Goal: Transaction & Acquisition: Book appointment/travel/reservation

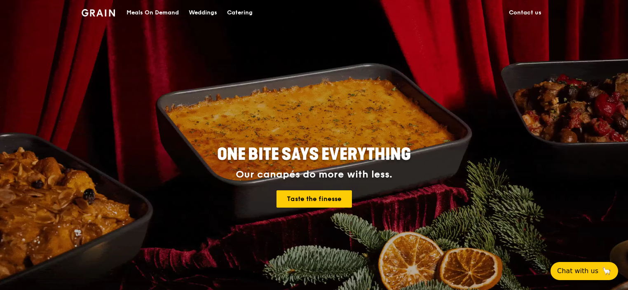
click at [247, 15] on div "Catering" at bounding box center [240, 12] width 26 height 25
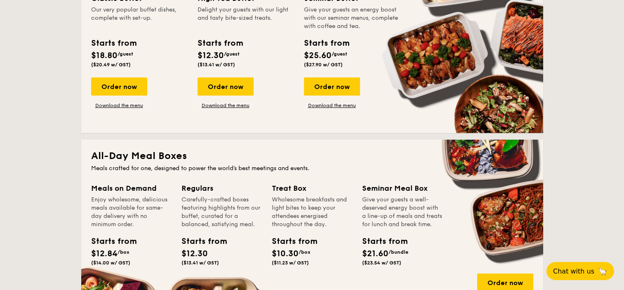
scroll to position [220, 0]
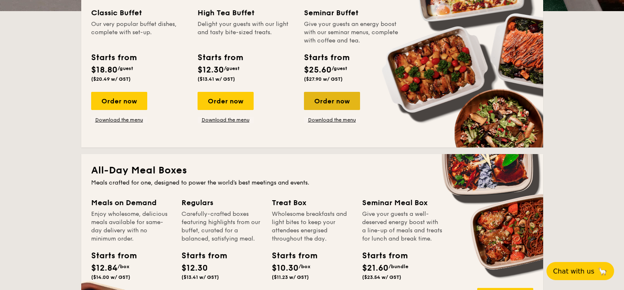
click at [332, 101] on div "Order now" at bounding box center [332, 101] width 56 height 18
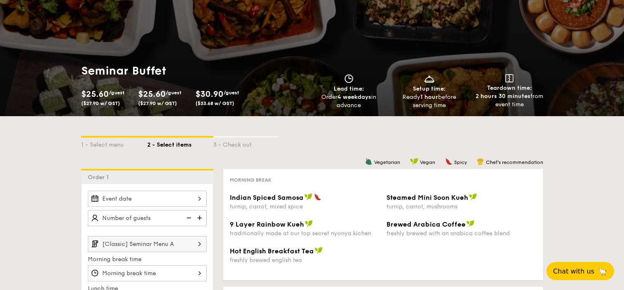
scroll to position [55, 0]
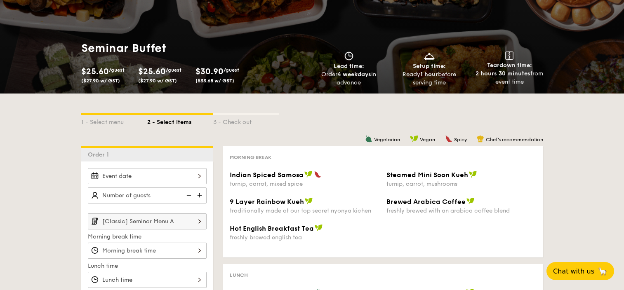
click at [183, 225] on input "[Classic] Seminar Menu A" at bounding box center [147, 222] width 119 height 16
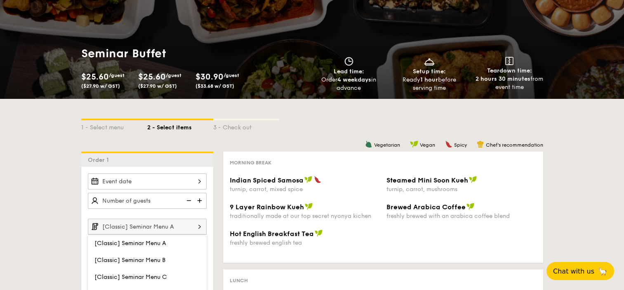
scroll to position [0, 0]
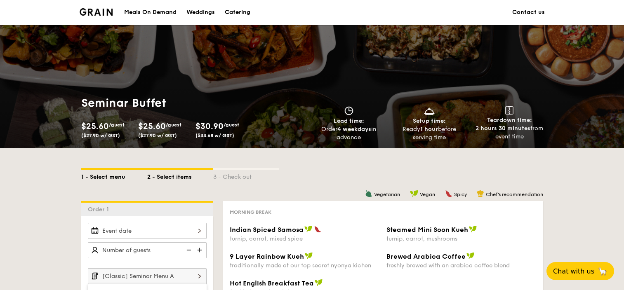
click at [114, 177] on div "1 - Select menu" at bounding box center [114, 176] width 66 height 12
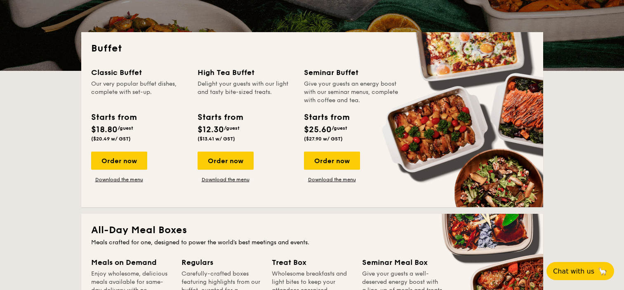
scroll to position [165, 0]
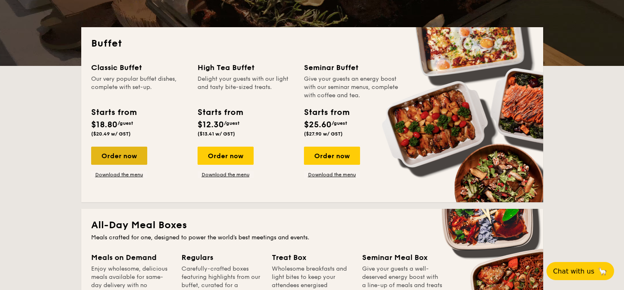
click at [116, 159] on div "Order now" at bounding box center [119, 156] width 56 height 18
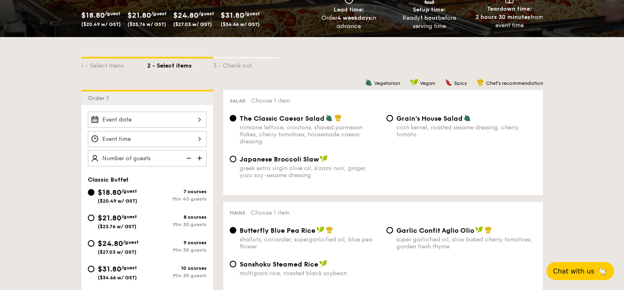
scroll to position [164, 0]
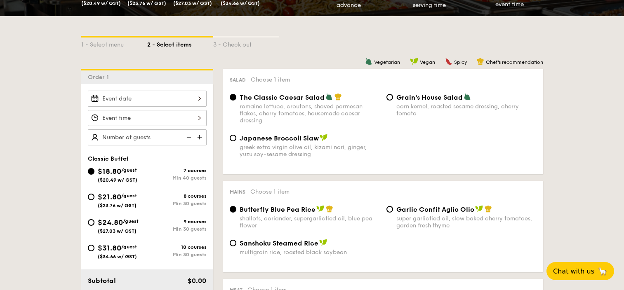
click at [167, 201] on div "Min 30 guests" at bounding box center [176, 204] width 59 height 6
click at [94, 200] on input "$21.80 /guest ($23.76 w/ GST) 8 courses Min 30 guests" at bounding box center [91, 197] width 7 height 7
radio input "true"
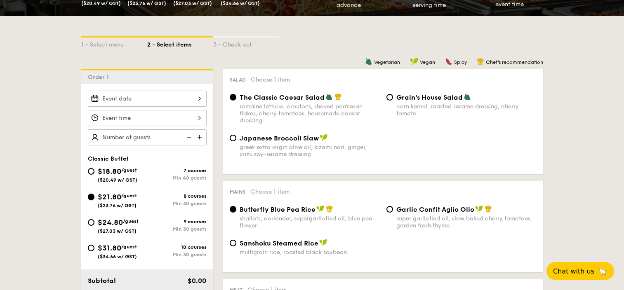
radio input "true"
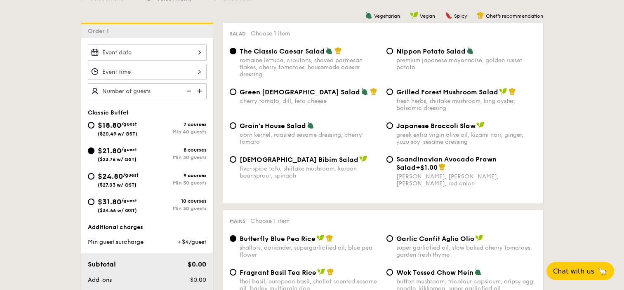
scroll to position [109, 0]
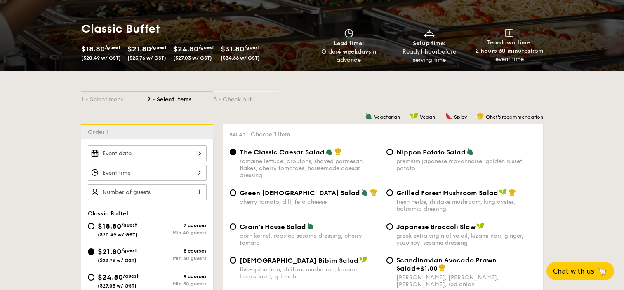
click at [178, 161] on div at bounding box center [147, 173] width 119 height 55
click at [189, 152] on input "Smoked Mesquite Whole Chicken brined in our in-house blend of herbs and spices,…" at bounding box center [147, 154] width 119 height 16
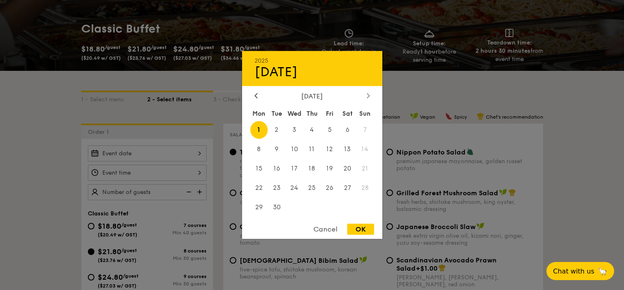
click at [366, 94] on div at bounding box center [367, 96] width 7 height 8
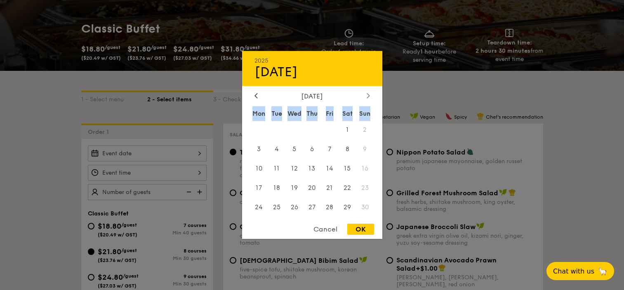
click at [353, 94] on div "November 2025" at bounding box center [311, 96] width 115 height 8
click at [259, 94] on div at bounding box center [255, 96] width 7 height 8
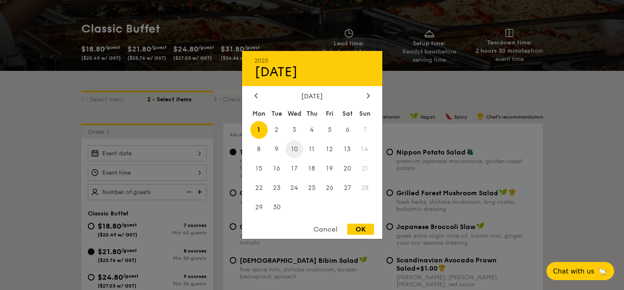
click at [289, 148] on span "10" at bounding box center [294, 150] width 18 height 18
click at [317, 146] on span "11" at bounding box center [312, 150] width 18 height 18
click at [356, 228] on div "OK" at bounding box center [360, 229] width 27 height 11
type input "Sep 11, 2025"
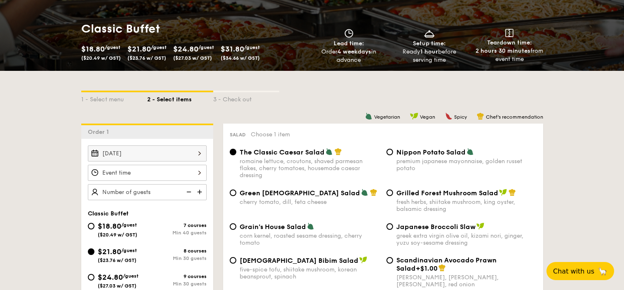
click at [134, 169] on input "Smoked Mesquite Whole Chicken brined in our in-house blend of herbs and spices,…" at bounding box center [147, 173] width 119 height 16
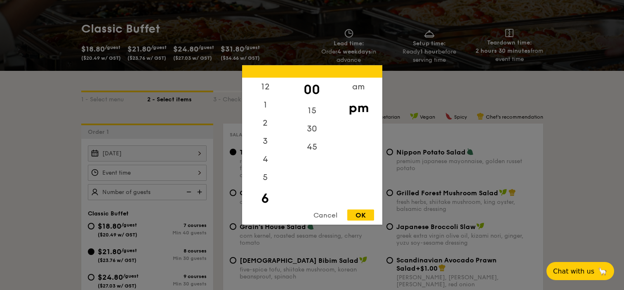
scroll to position [18, 0]
click at [547, 92] on div at bounding box center [312, 145] width 624 height 290
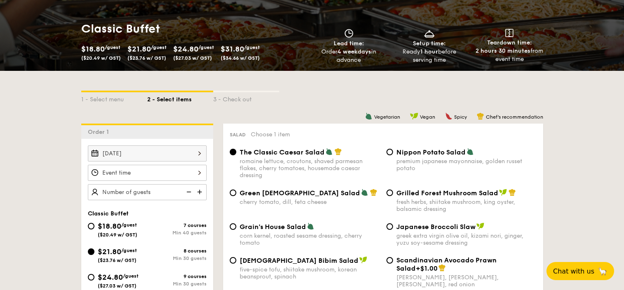
click at [382, 88] on div "1 - Select menu 2 - Select items 3 - Check out" at bounding box center [312, 97] width 462 height 53
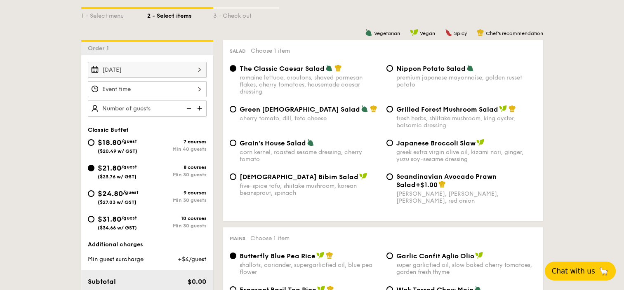
scroll to position [218, 0]
